Goal: Find specific page/section: Find specific page/section

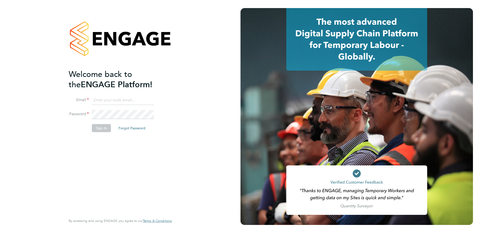
type input "tom.axon@vistry.co.uk"
click at [101, 128] on button "Sign In" at bounding box center [101, 128] width 19 height 8
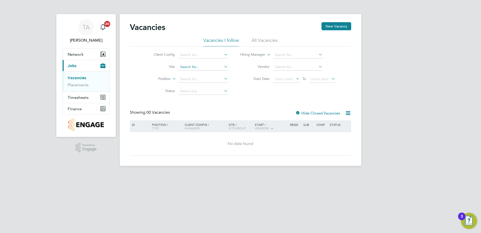
click at [186, 66] on input at bounding box center [204, 66] width 50 height 7
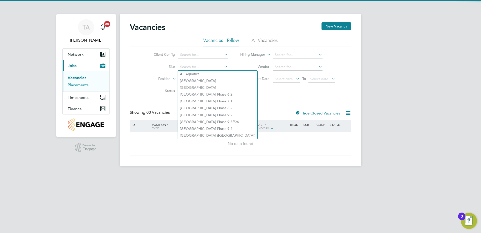
click at [84, 84] on link "Placements" at bounding box center [78, 84] width 21 height 5
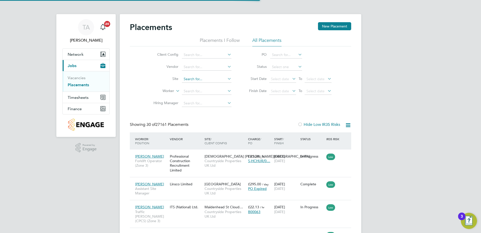
click at [194, 82] on input at bounding box center [207, 79] width 50 height 7
click at [197, 87] on li "[PERSON_NAME]" at bounding box center [207, 86] width 50 height 7
type input "[PERSON_NAME]"
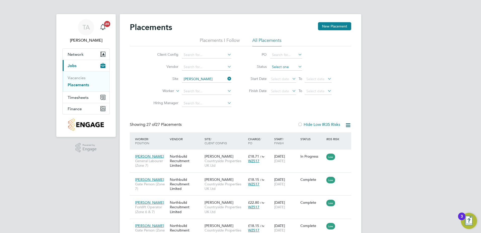
click at [276, 68] on input at bounding box center [286, 66] width 32 height 7
click at [279, 77] on li "Inactive" at bounding box center [286, 80] width 32 height 7
type input "Inactive"
click at [281, 69] on input at bounding box center [286, 66] width 32 height 7
click at [280, 75] on li "Active" at bounding box center [286, 74] width 32 height 7
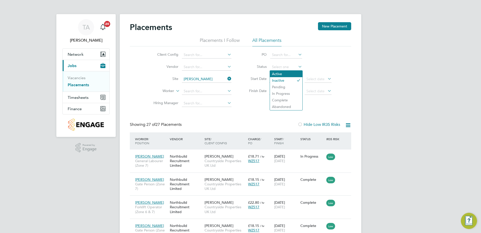
type input "Active"
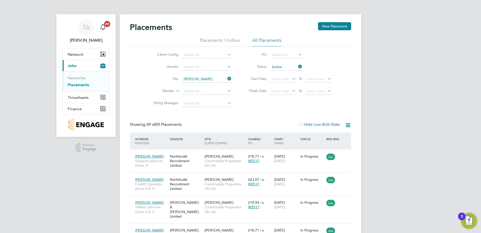
click at [406, 169] on div "TA [PERSON_NAME] Notifications 20 Applications: Network Team Members Sites Work…" at bounding box center [240, 201] width 481 height 403
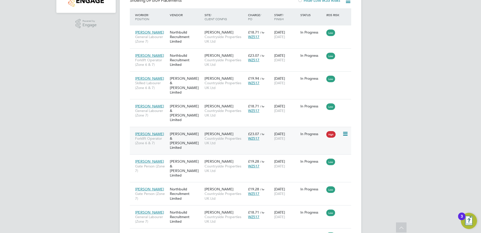
scroll to position [147, 0]
